Goal: Information Seeking & Learning: Learn about a topic

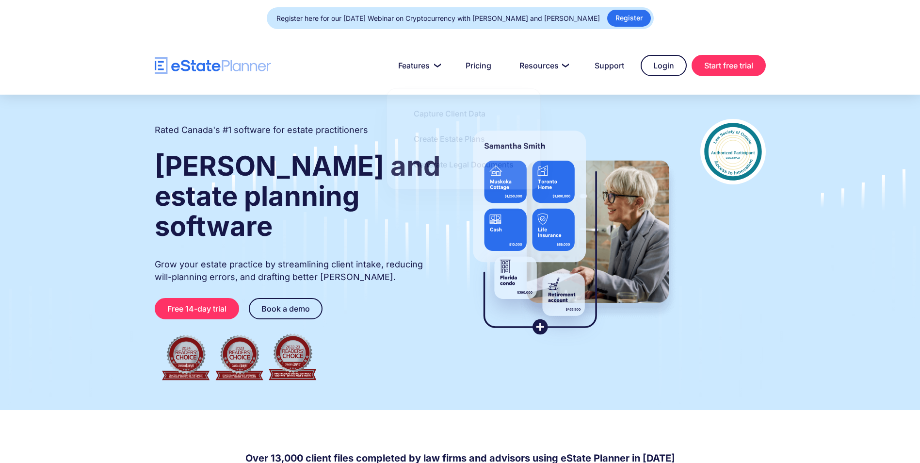
click at [390, 13] on div "Register here for our Thursday October 9 Webinar on Cryptocurrency with Demetre…" at bounding box center [439, 19] width 324 height 14
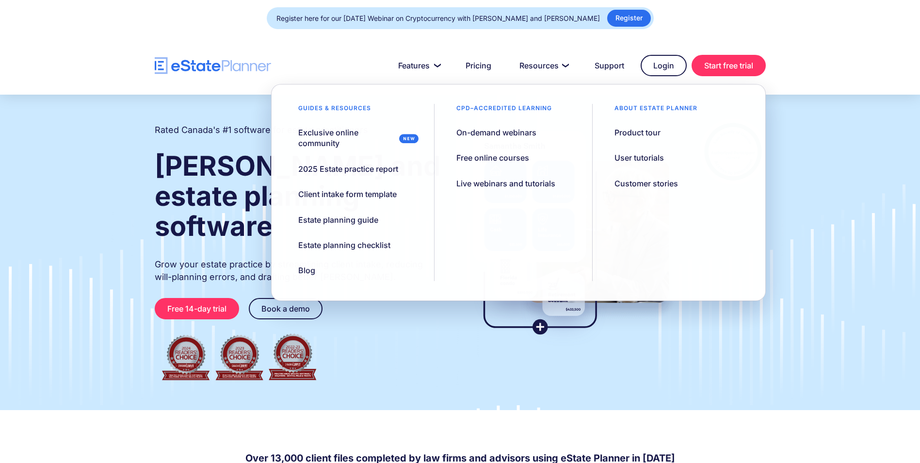
click at [814, 441] on section "Over 13,000 client files completed by law firms and advisors using eState Plann…" at bounding box center [460, 463] width 920 height 106
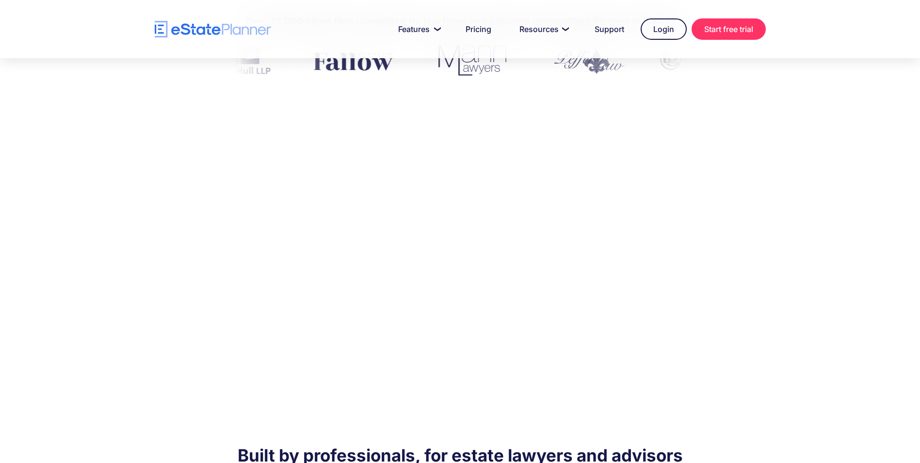
scroll to position [485, 0]
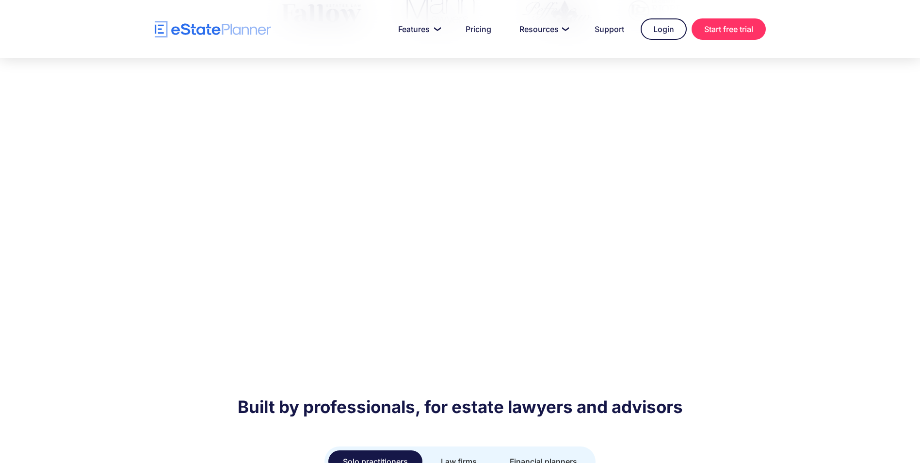
drag, startPoint x: 920, startPoint y: 106, endPoint x: 919, endPoint y: 197, distance: 91.7
click at [919, 197] on div at bounding box center [460, 193] width 920 height 324
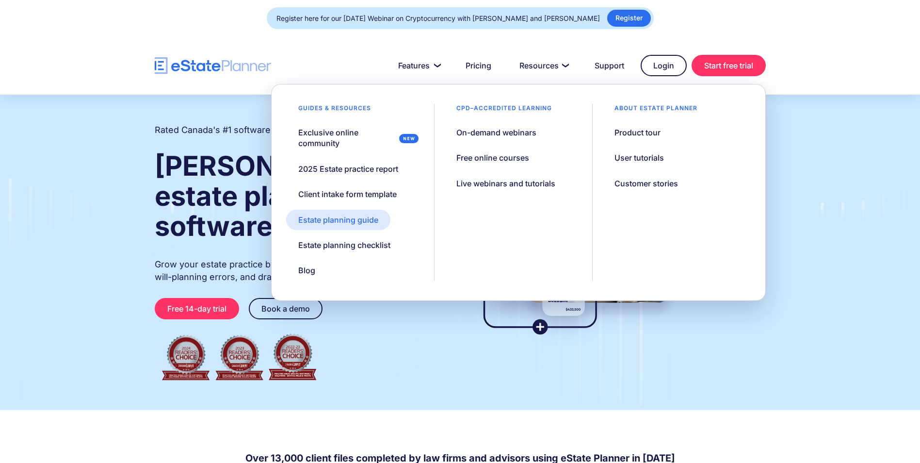
click at [362, 214] on div "Estate planning guide" at bounding box center [338, 219] width 80 height 11
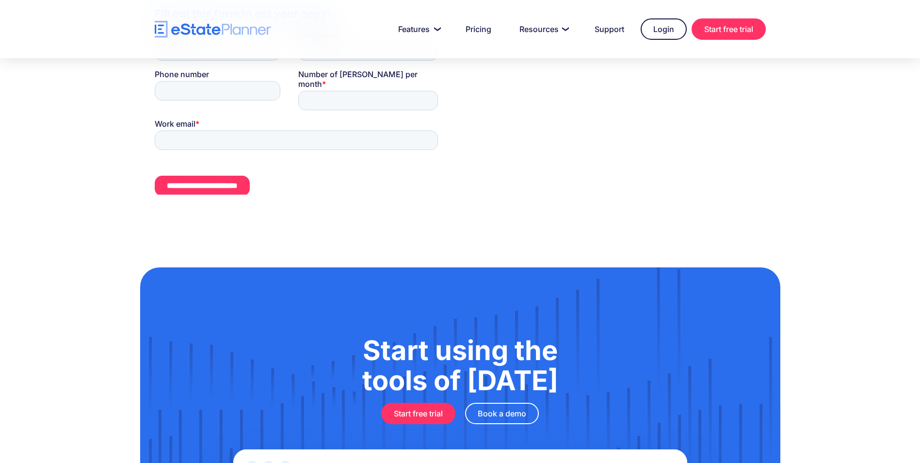
scroll to position [631, 0]
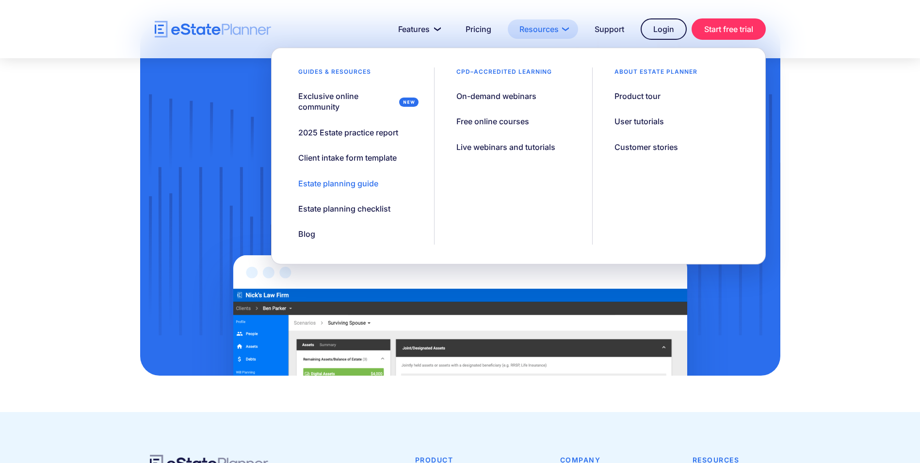
click at [549, 28] on link "Resources" at bounding box center [543, 28] width 70 height 19
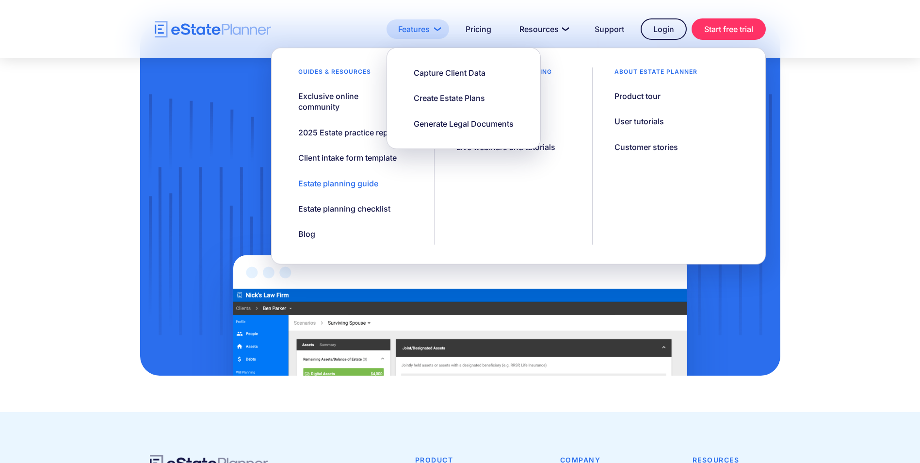
click at [405, 29] on link "Features" at bounding box center [418, 28] width 63 height 19
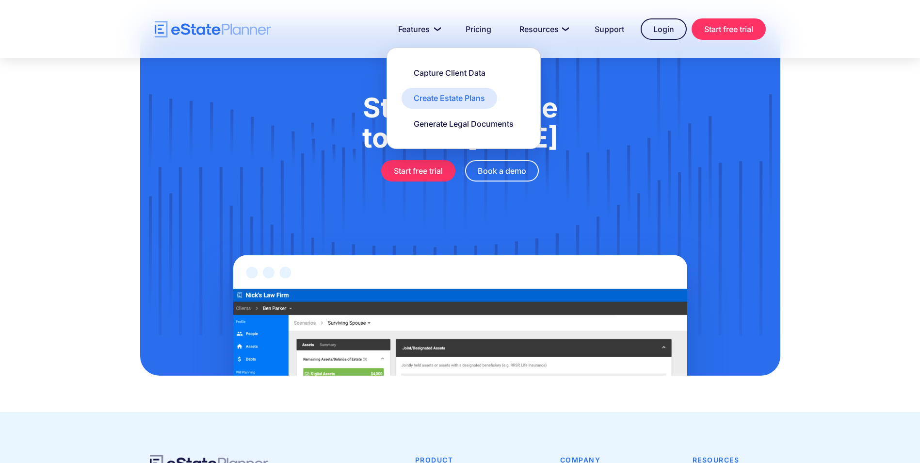
click at [448, 101] on div "Create Estate Plans" at bounding box center [449, 98] width 71 height 11
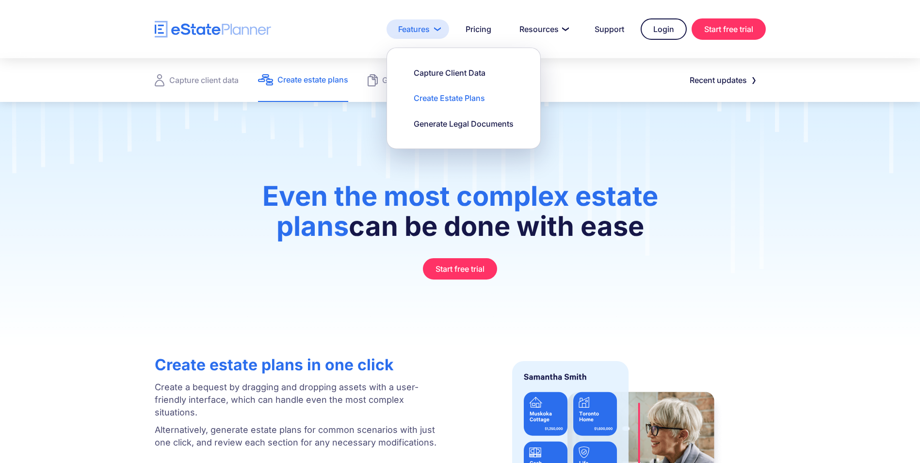
click at [432, 24] on link "Features" at bounding box center [418, 28] width 63 height 19
click at [436, 123] on div "Generate Legal Documents" at bounding box center [464, 123] width 100 height 11
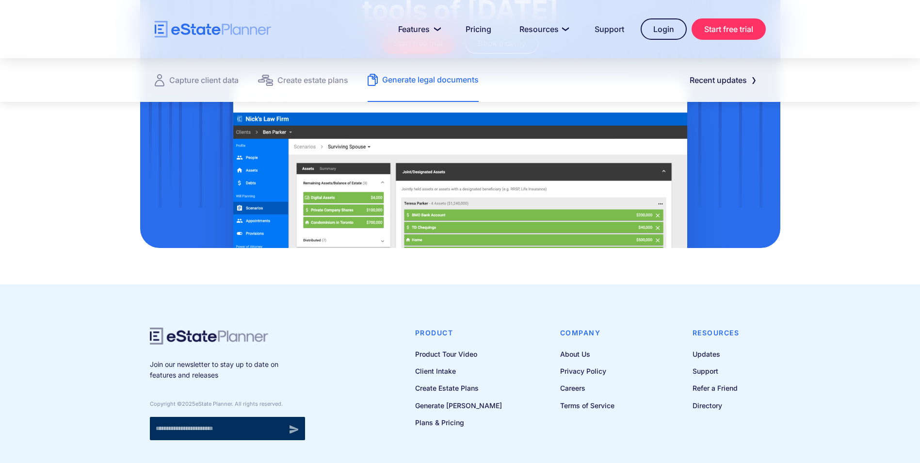
scroll to position [1356, 0]
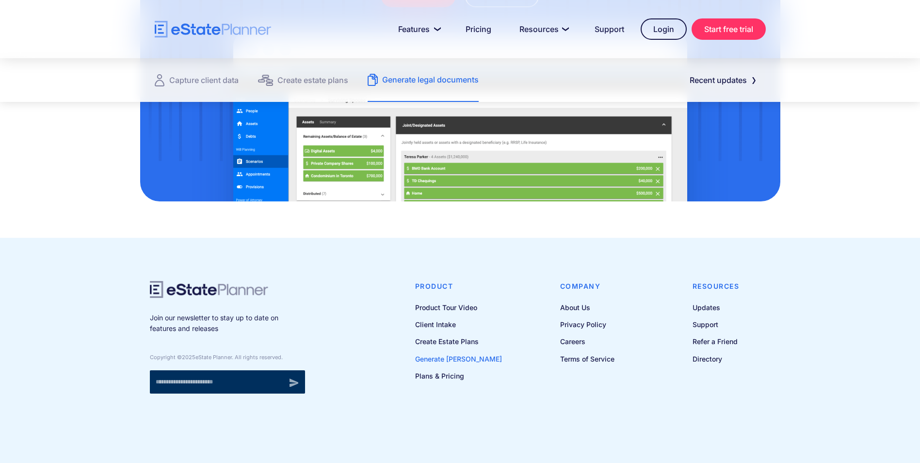
click at [454, 362] on link "Generate [PERSON_NAME]" at bounding box center [458, 359] width 87 height 12
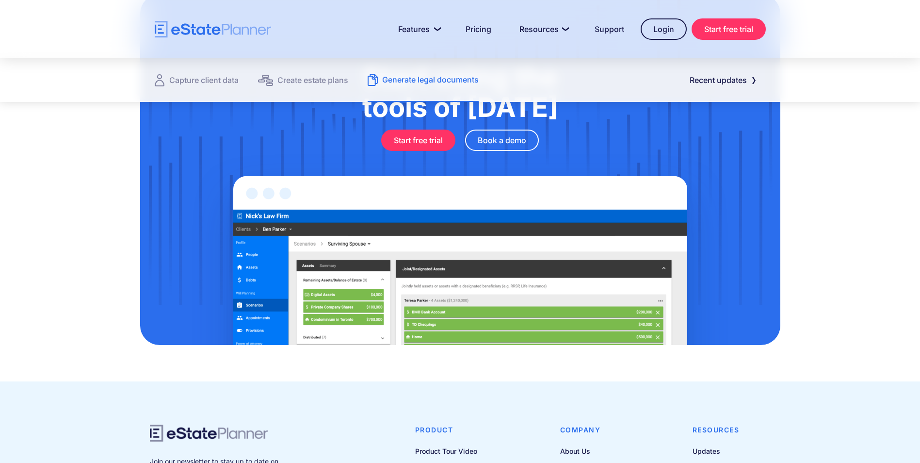
scroll to position [1356, 0]
